Goal: Information Seeking & Learning: Learn about a topic

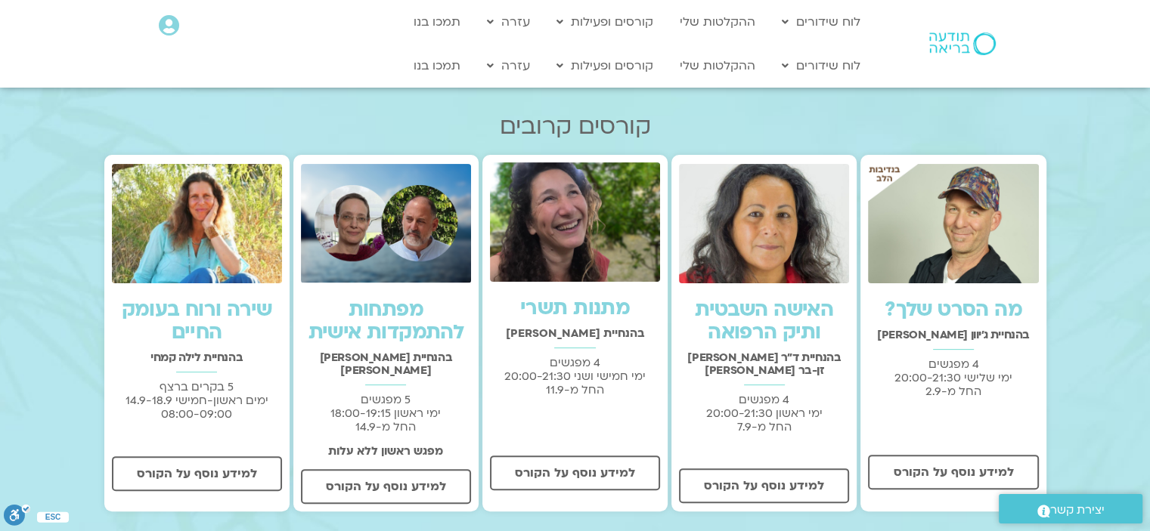
scroll to position [361, 0]
click at [220, 257] on img at bounding box center [197, 223] width 170 height 119
